Goal: Information Seeking & Learning: Learn about a topic

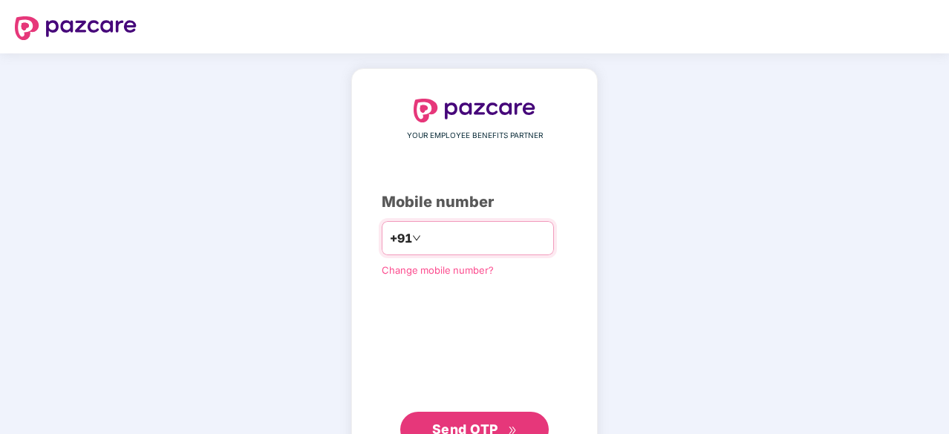
click at [460, 243] on input "number" at bounding box center [485, 238] width 122 height 24
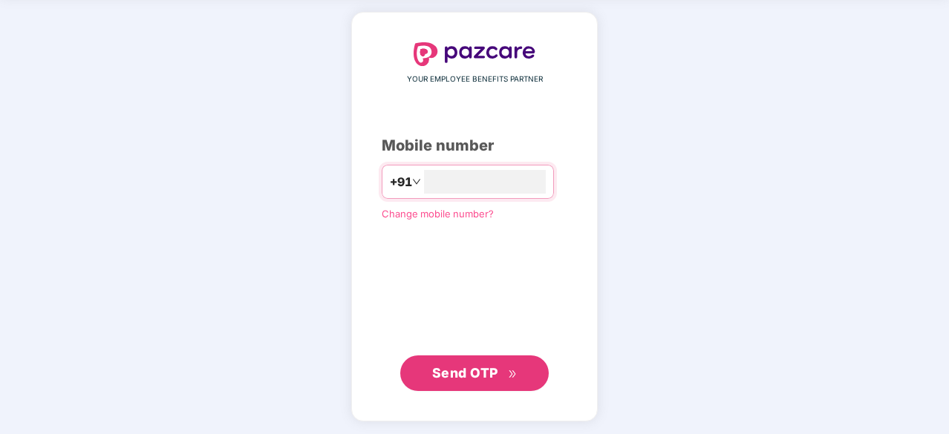
type input "**********"
click at [470, 370] on span "Send OTP" at bounding box center [465, 372] width 66 height 16
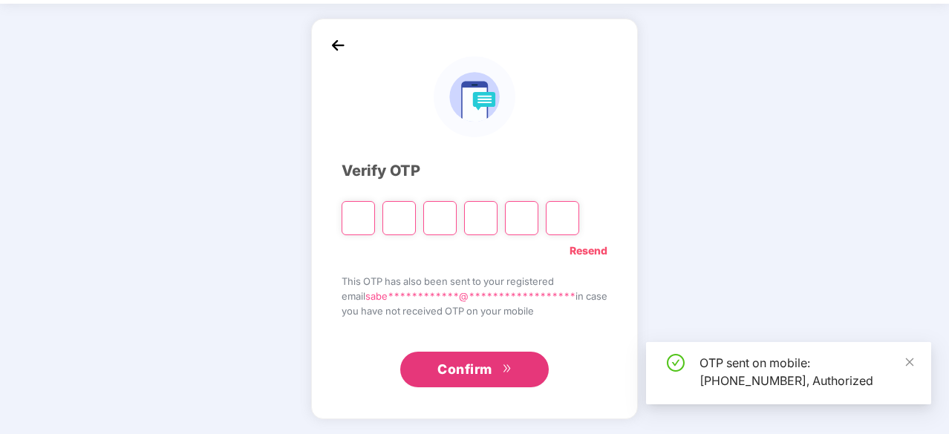
scroll to position [49, 0]
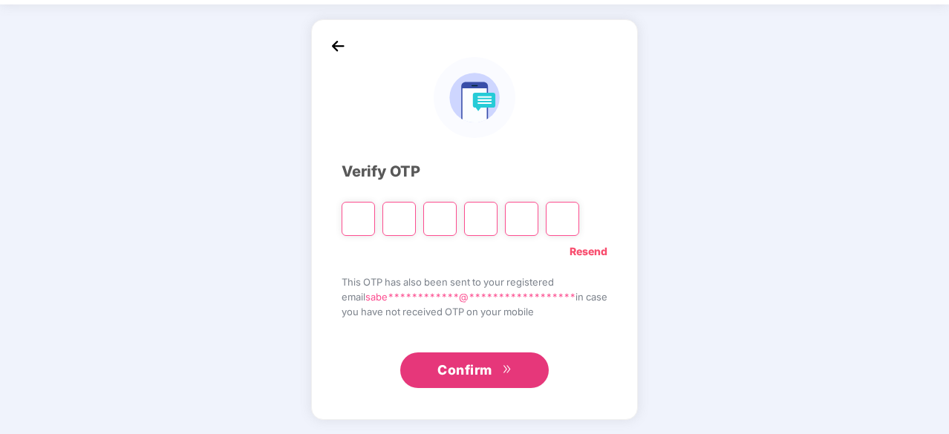
click at [344, 219] on input "Please enter verification code. Digit 1" at bounding box center [357, 219] width 33 height 34
type input "*"
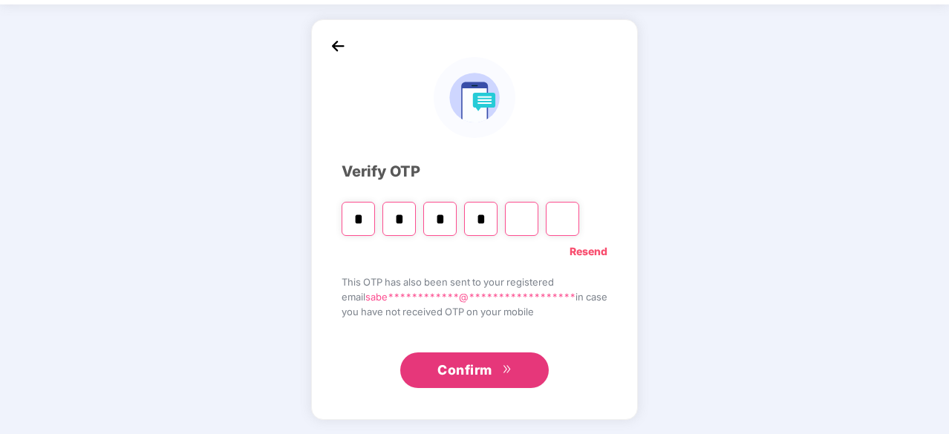
type input "*"
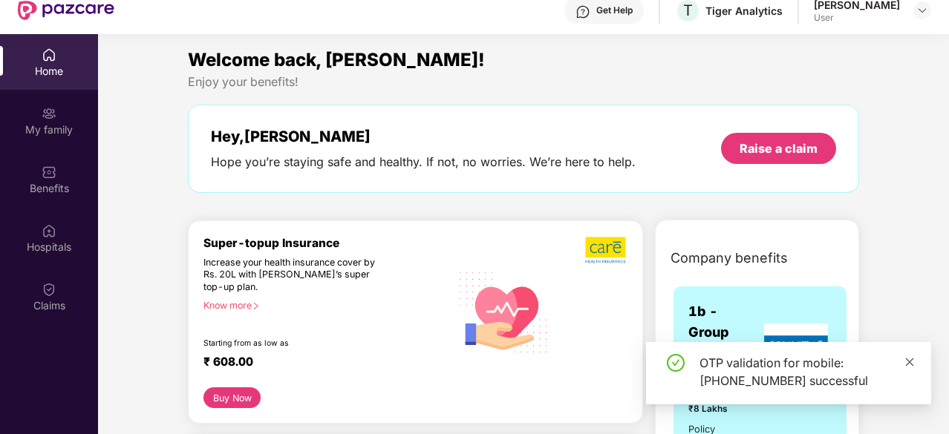
click at [910, 362] on icon "close" at bounding box center [909, 362] width 10 height 10
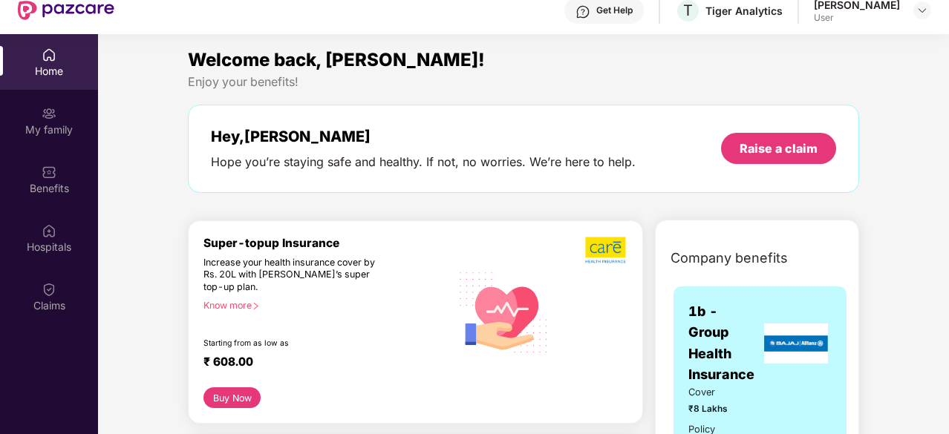
click at [753, 362] on span "1b - Group Health Insurance" at bounding box center [724, 343] width 72 height 84
click at [52, 129] on div "My family" at bounding box center [49, 129] width 98 height 15
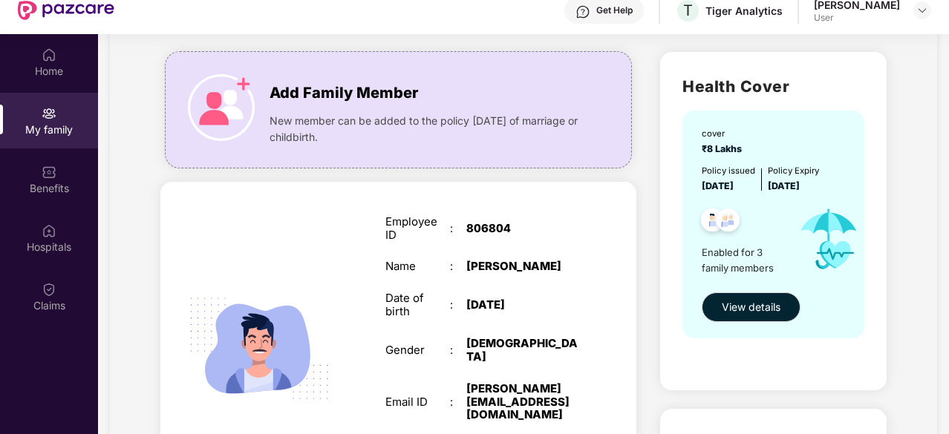
scroll to position [88, 0]
click at [735, 298] on span "View details" at bounding box center [750, 306] width 59 height 16
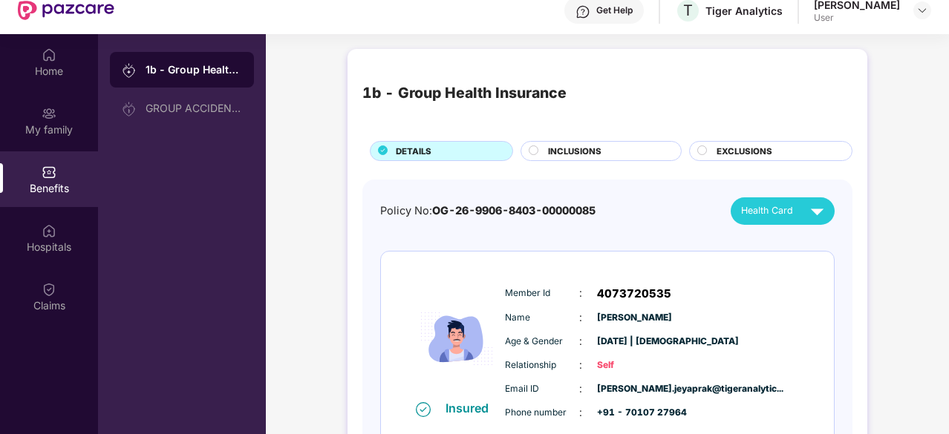
click at [611, 151] on div "INCLUSIONS" at bounding box center [606, 153] width 133 height 16
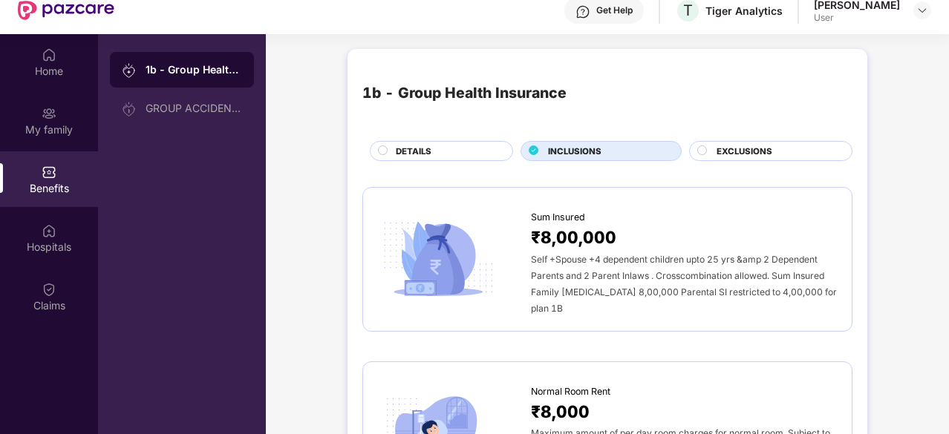
click at [446, 150] on div "DETAILS" at bounding box center [446, 153] width 117 height 16
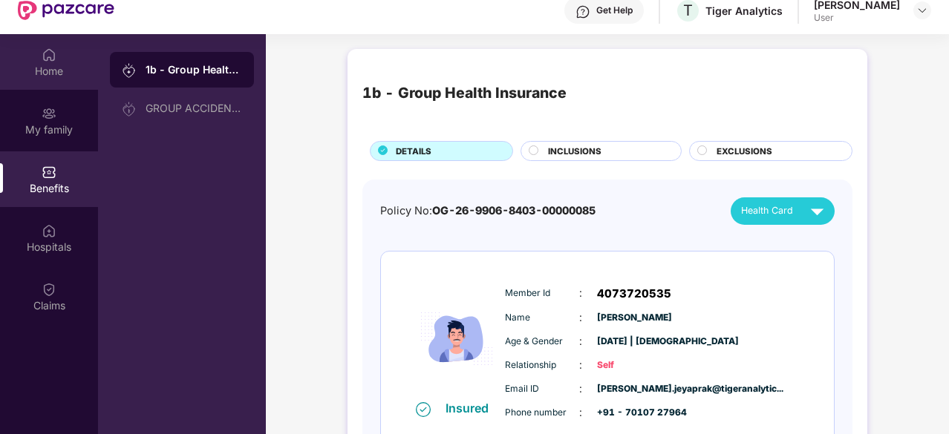
click at [71, 71] on div "Home" at bounding box center [49, 71] width 98 height 15
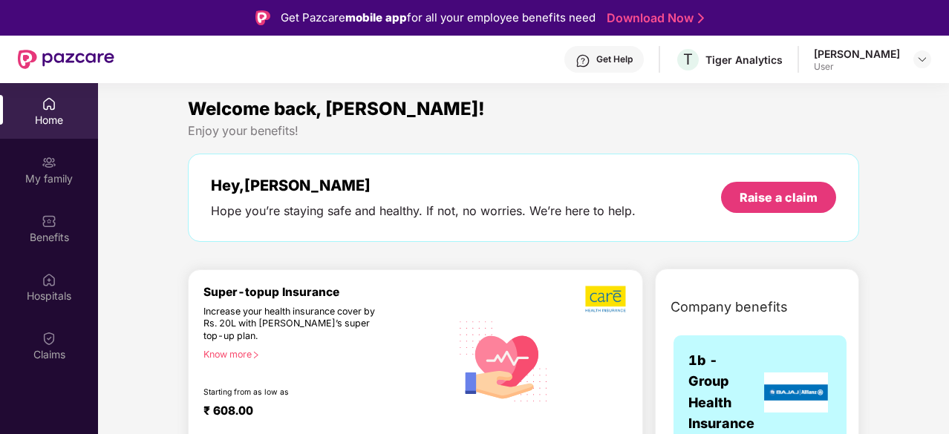
click at [814, 61] on div "User" at bounding box center [857, 67] width 86 height 12
click at [923, 55] on img at bounding box center [922, 59] width 12 height 12
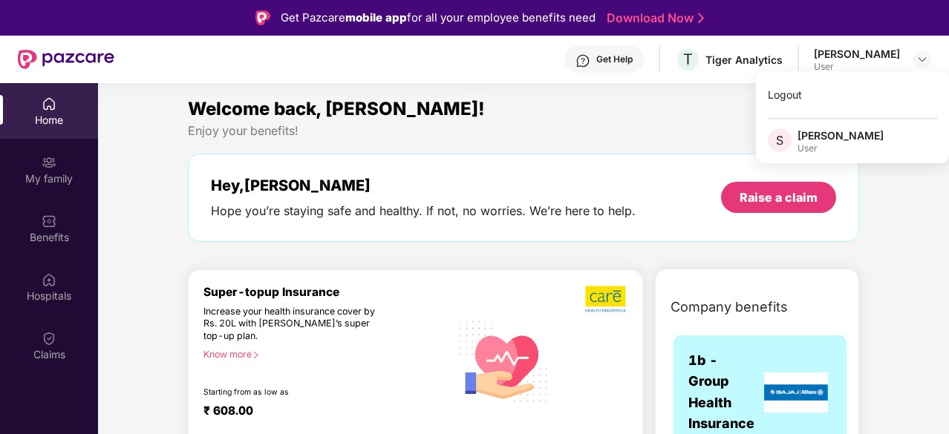
click at [655, 108] on div "Welcome back, [PERSON_NAME]!" at bounding box center [523, 109] width 671 height 28
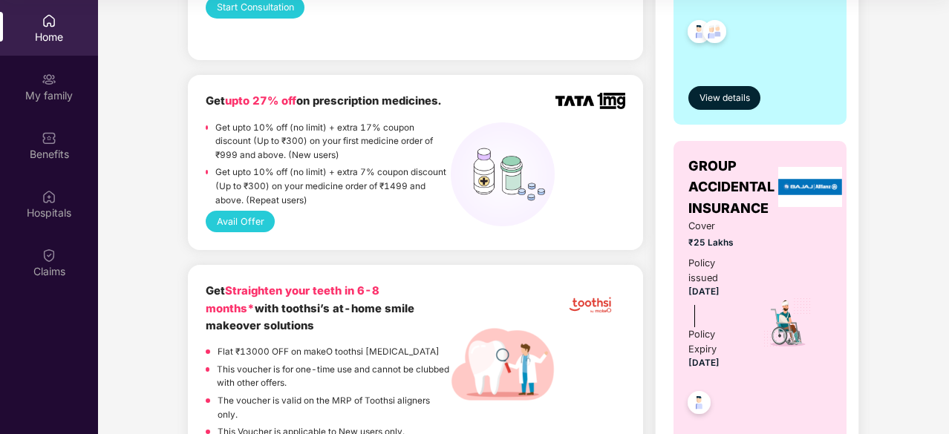
scroll to position [473, 0]
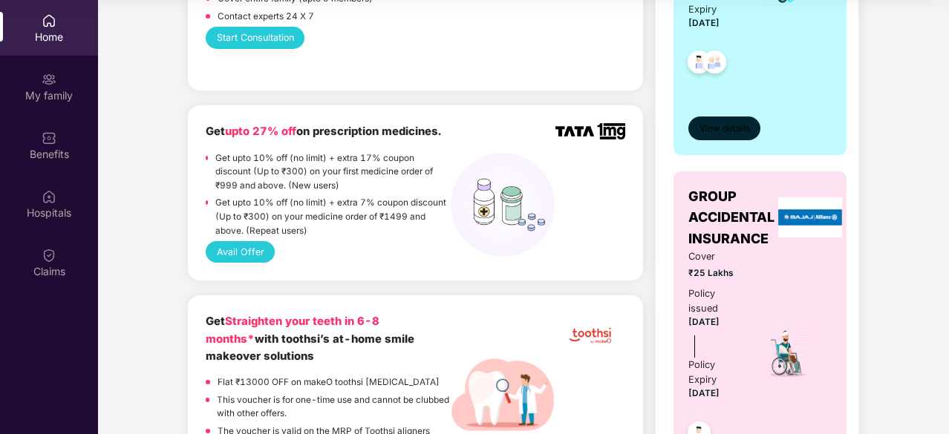
click at [721, 125] on span "View details" at bounding box center [724, 129] width 50 height 14
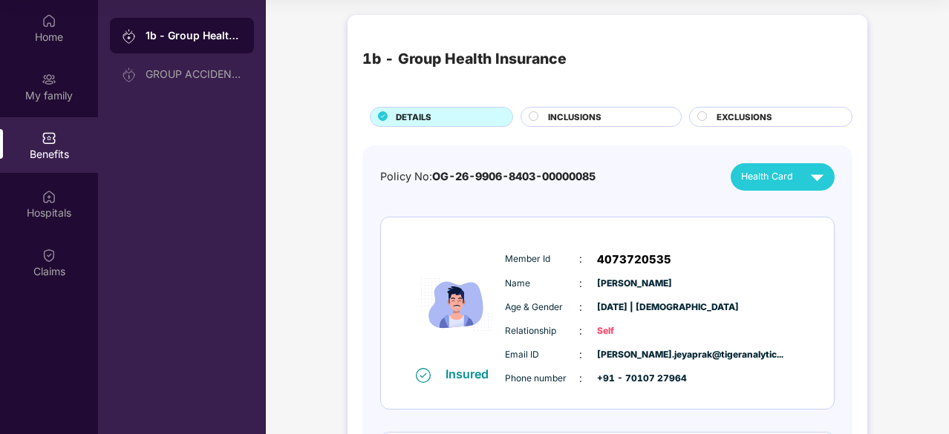
click at [611, 116] on div "INCLUSIONS" at bounding box center [606, 119] width 133 height 16
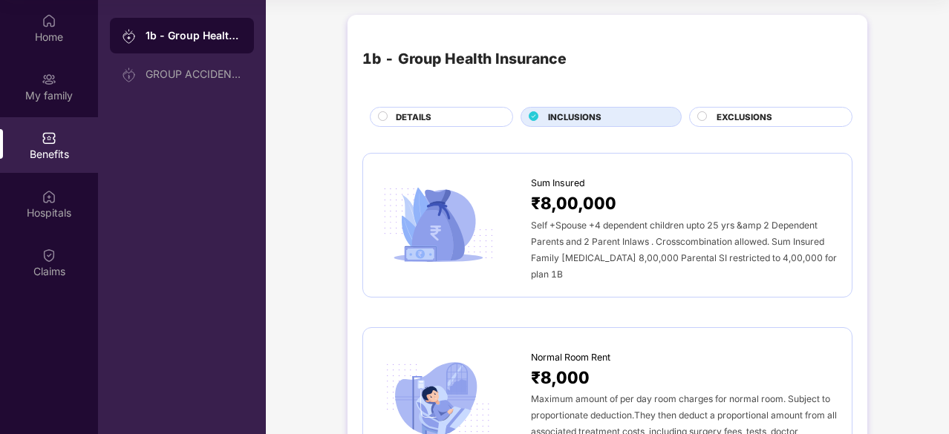
click at [736, 119] on span "EXCLUSIONS" at bounding box center [744, 117] width 56 height 13
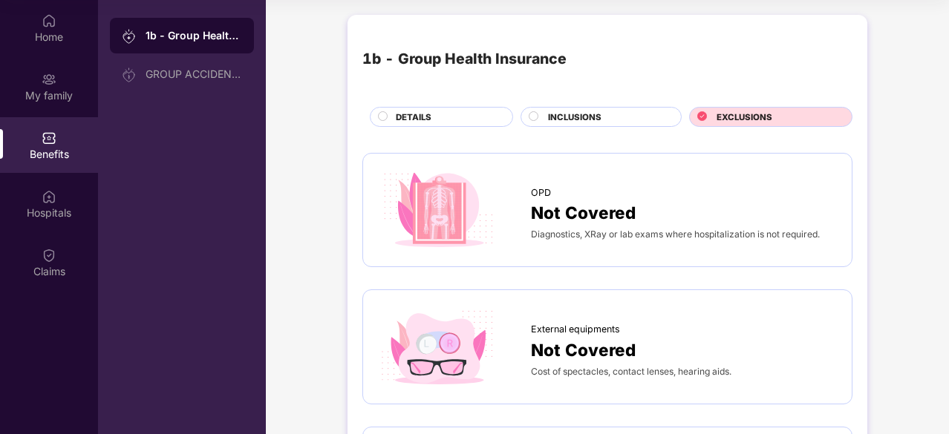
click at [404, 114] on span "DETAILS" at bounding box center [414, 117] width 36 height 13
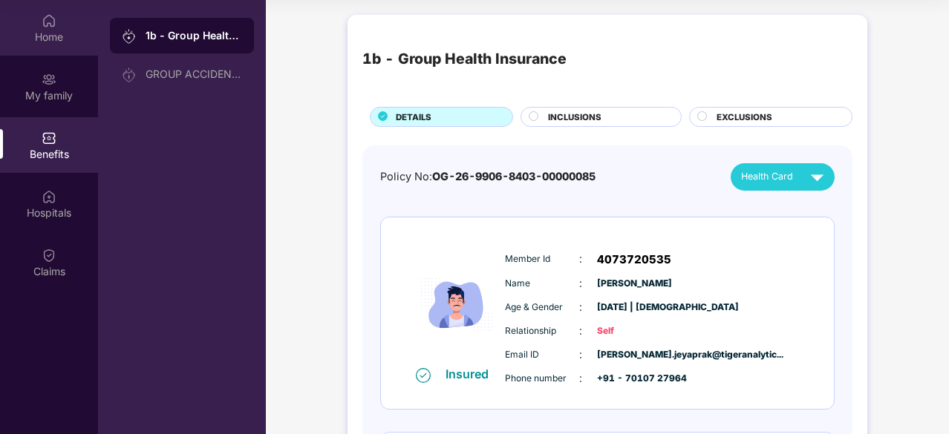
click at [64, 37] on div "Home" at bounding box center [49, 37] width 98 height 15
